Goal: Transaction & Acquisition: Purchase product/service

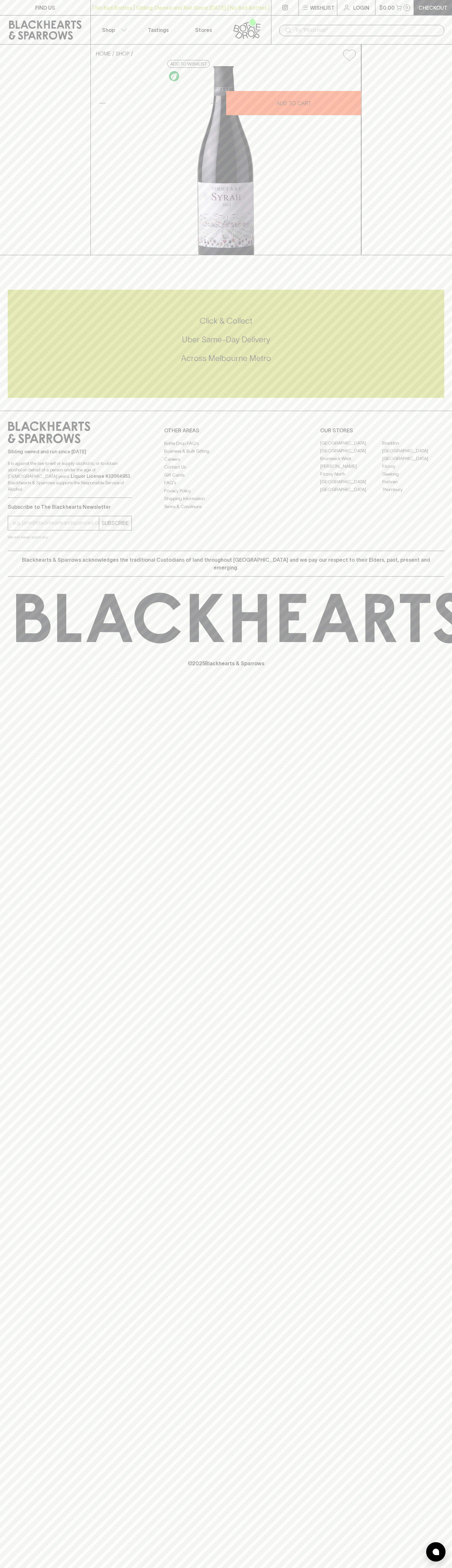
click at [278, 10] on link at bounding box center [284, 7] width 27 height 15
click at [447, 1122] on div "FIND US | No Bad Bottles | Sibling Owned and Run Since [DATE] | No Bad Bottles …" at bounding box center [226, 784] width 452 height 1568
click at [79, 1567] on html "FIND US | No Bad Bottles | Sibling Owned and Run Since [DATE] | No Bad Bottles …" at bounding box center [226, 784] width 452 height 1568
click at [22, 1539] on div "FIND US | No Bad Bottles | Sibling Owned and Run Since [DATE] | No Bad Bottles …" at bounding box center [226, 784] width 452 height 1568
